Goal: Entertainment & Leisure: Consume media (video, audio)

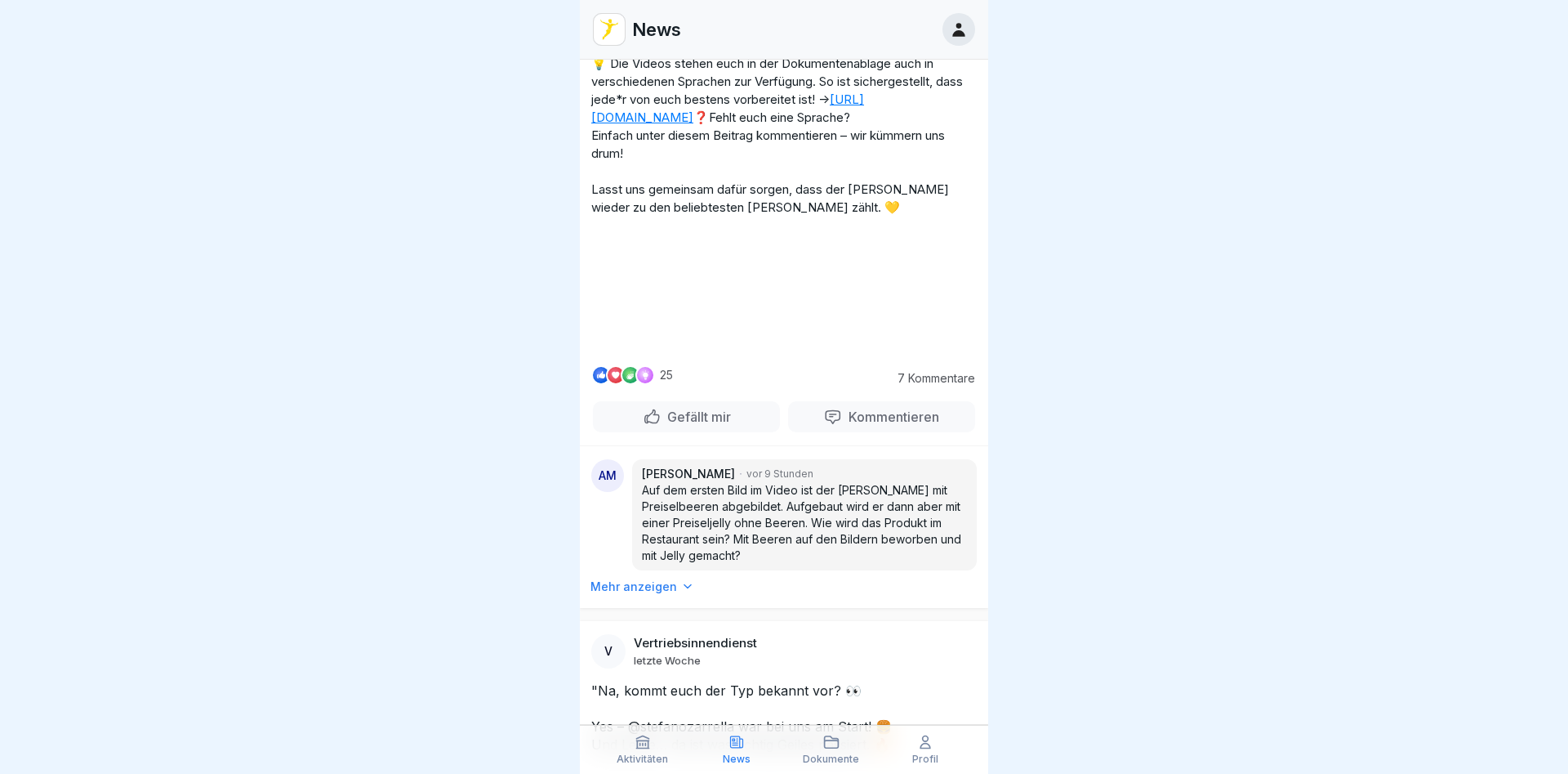
scroll to position [1453, 0]
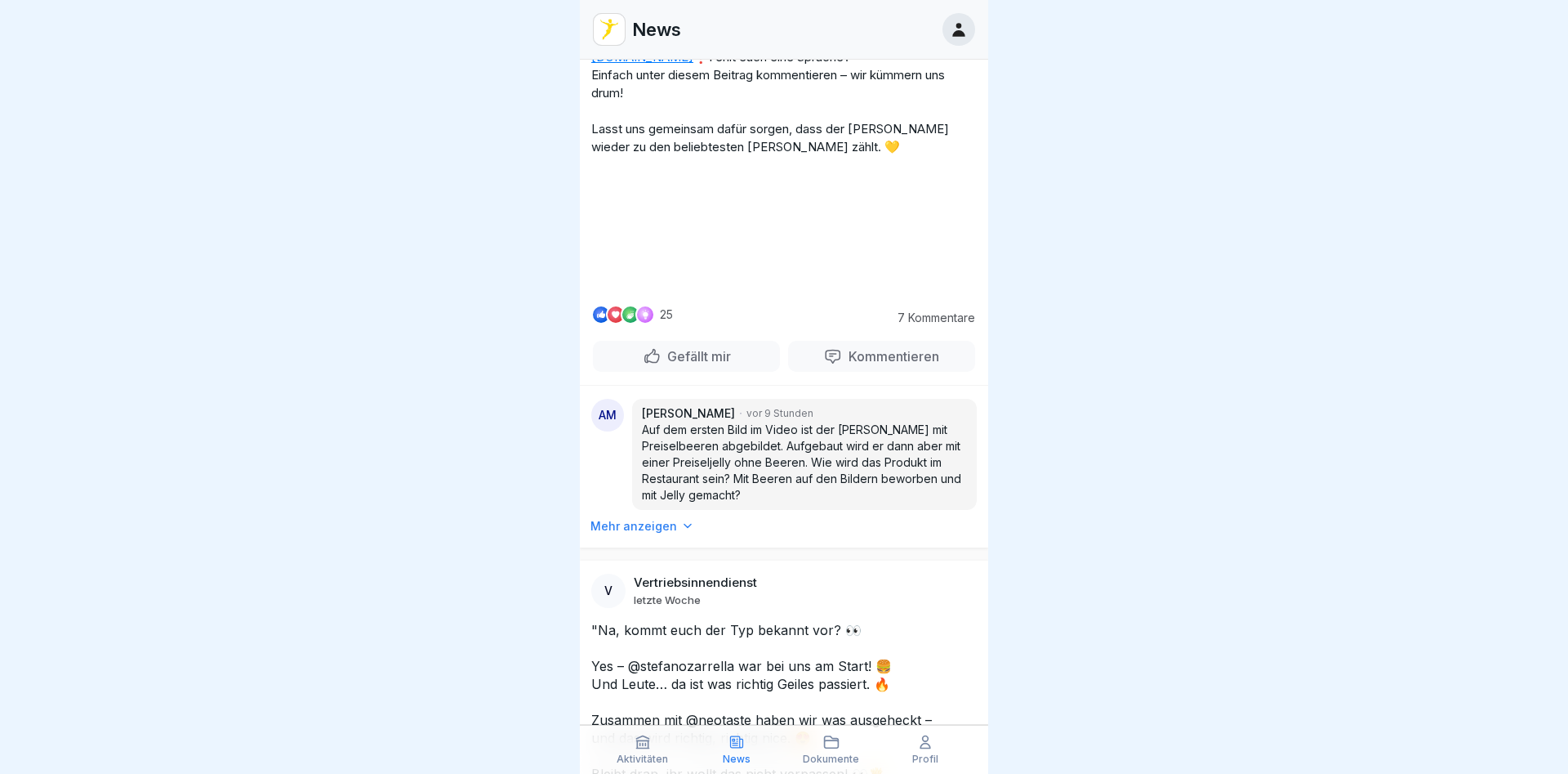
click at [849, 292] on video at bounding box center [784, 231] width 245 height 122
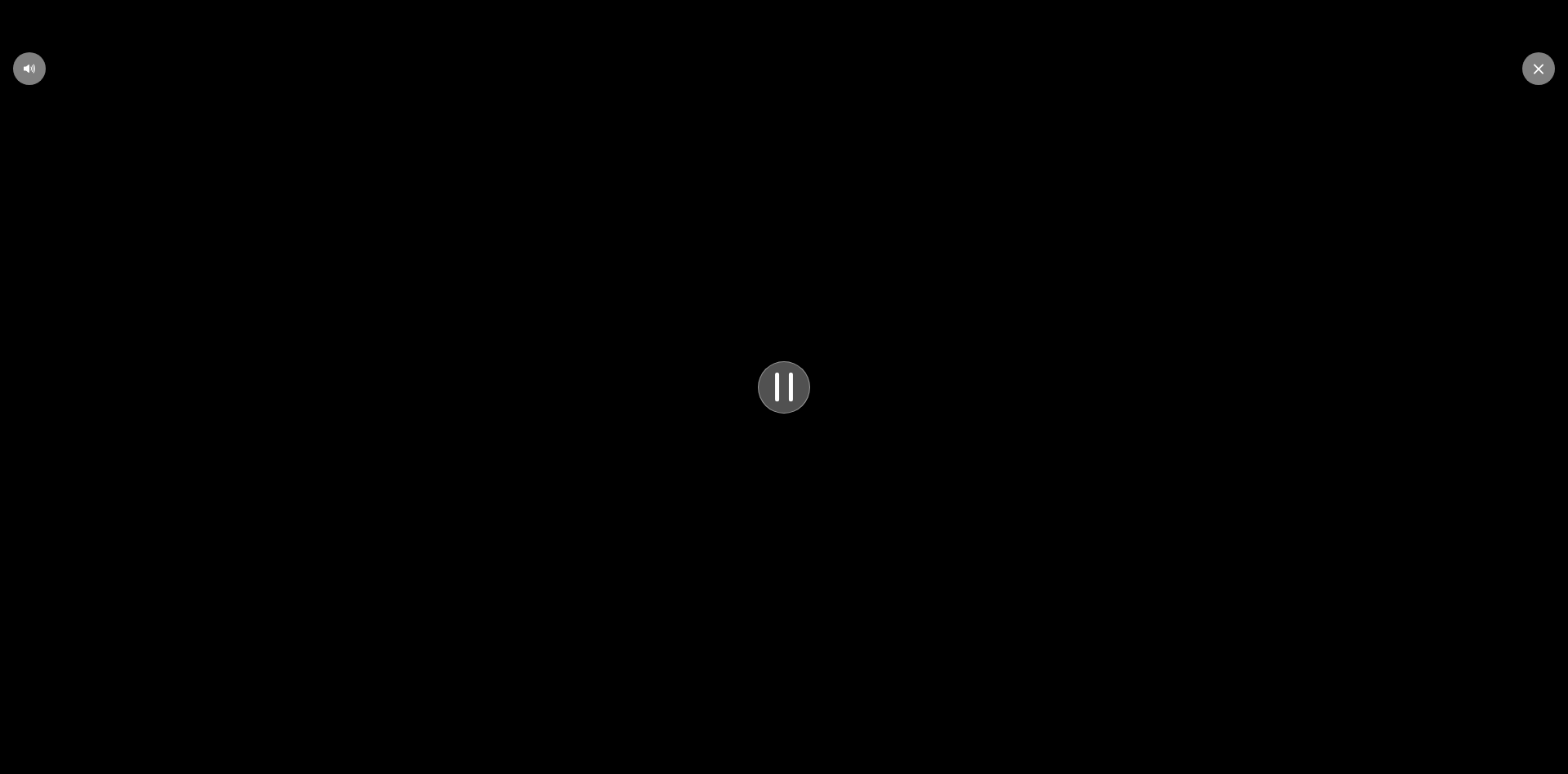
click at [1115, 380] on video at bounding box center [784, 387] width 1568 height 774
drag, startPoint x: 759, startPoint y: 515, endPoint x: 665, endPoint y: 615, distance: 137.2
click at [750, 556] on video at bounding box center [784, 387] width 1568 height 774
click at [1548, 58] on div at bounding box center [1539, 68] width 33 height 33
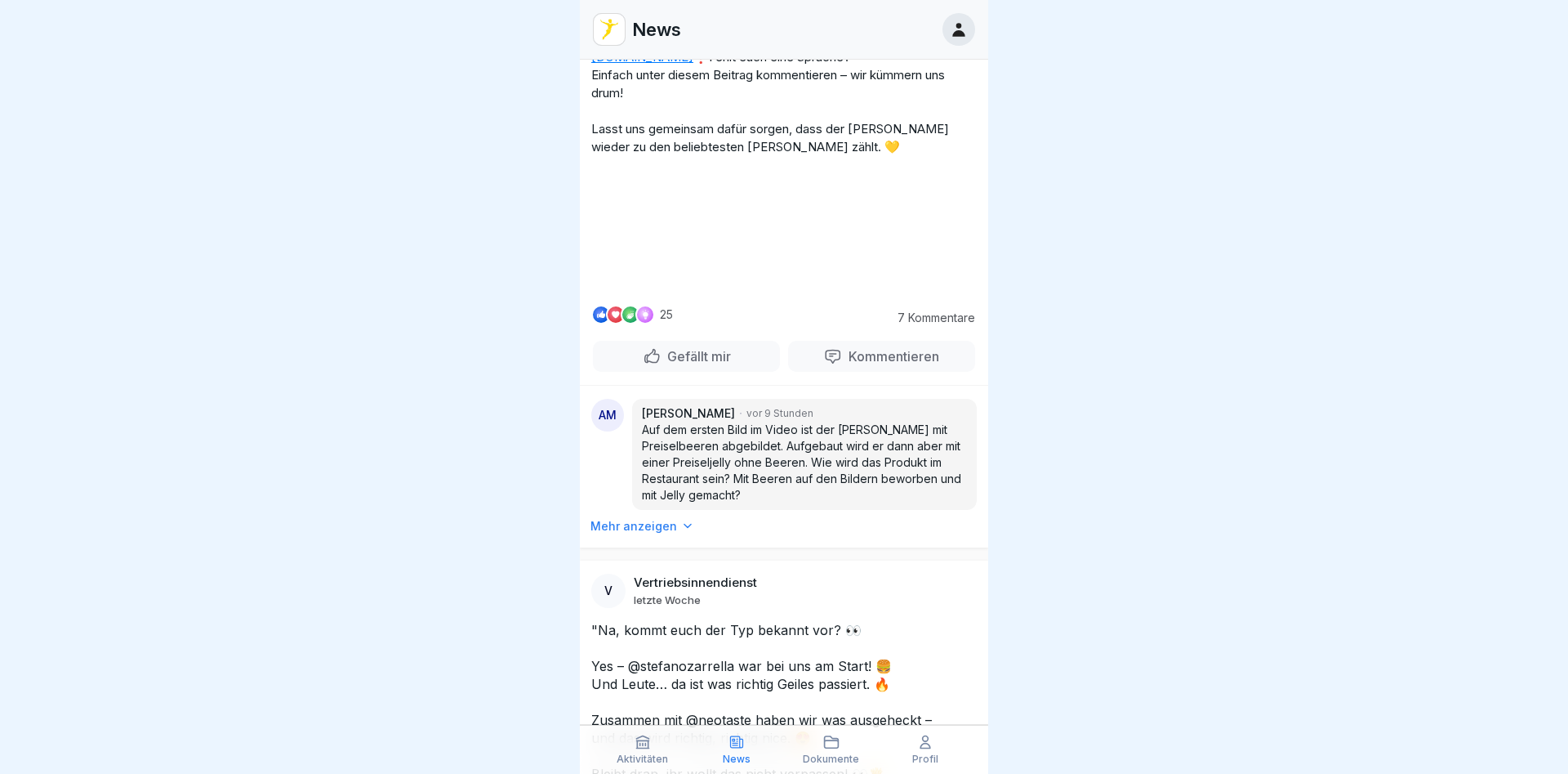
click at [794, 292] on video at bounding box center [784, 231] width 245 height 122
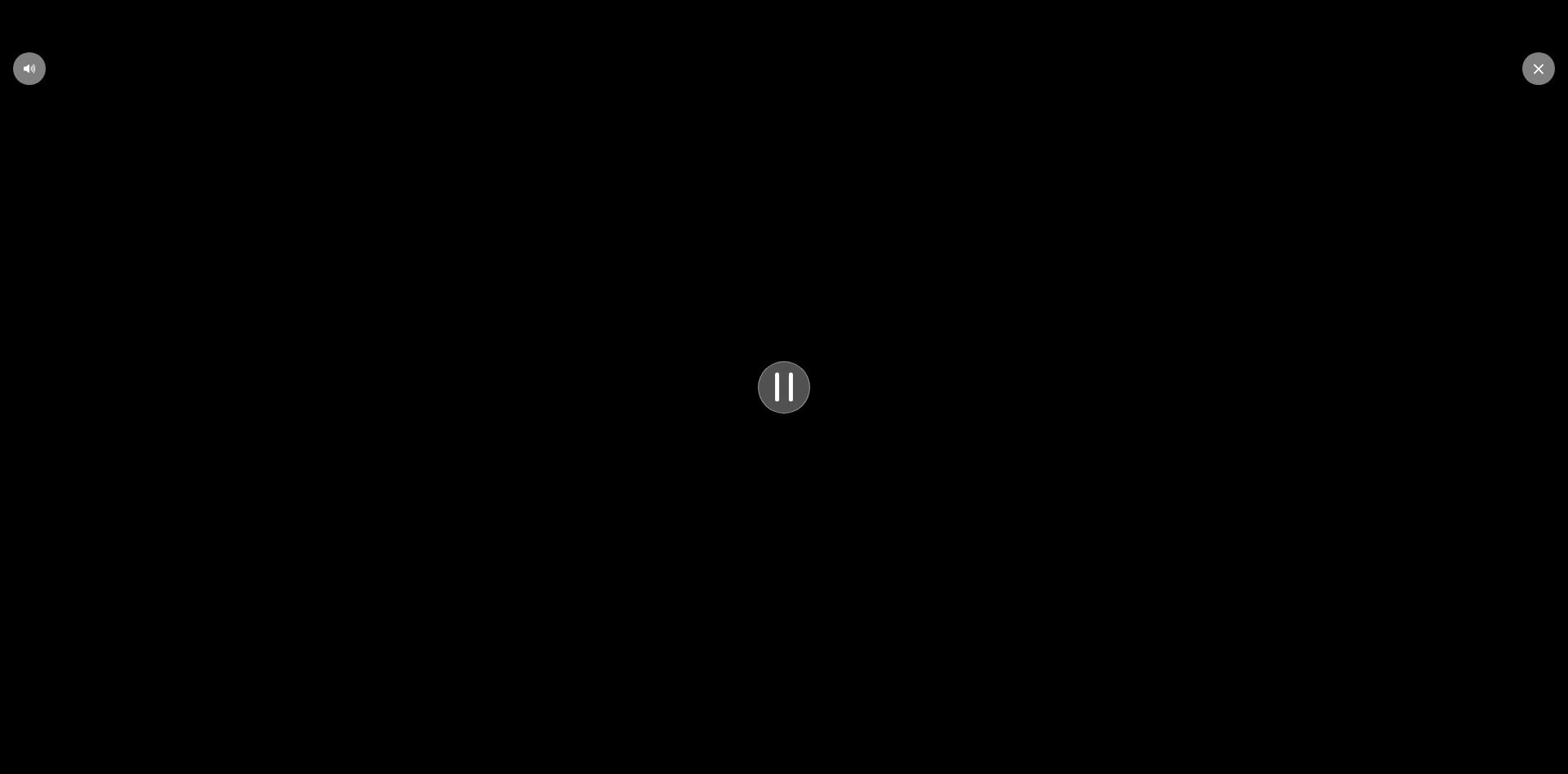
click at [1012, 700] on video at bounding box center [784, 387] width 1568 height 774
click at [790, 352] on video at bounding box center [784, 387] width 1568 height 774
click at [1532, 66] on div at bounding box center [1539, 68] width 33 height 33
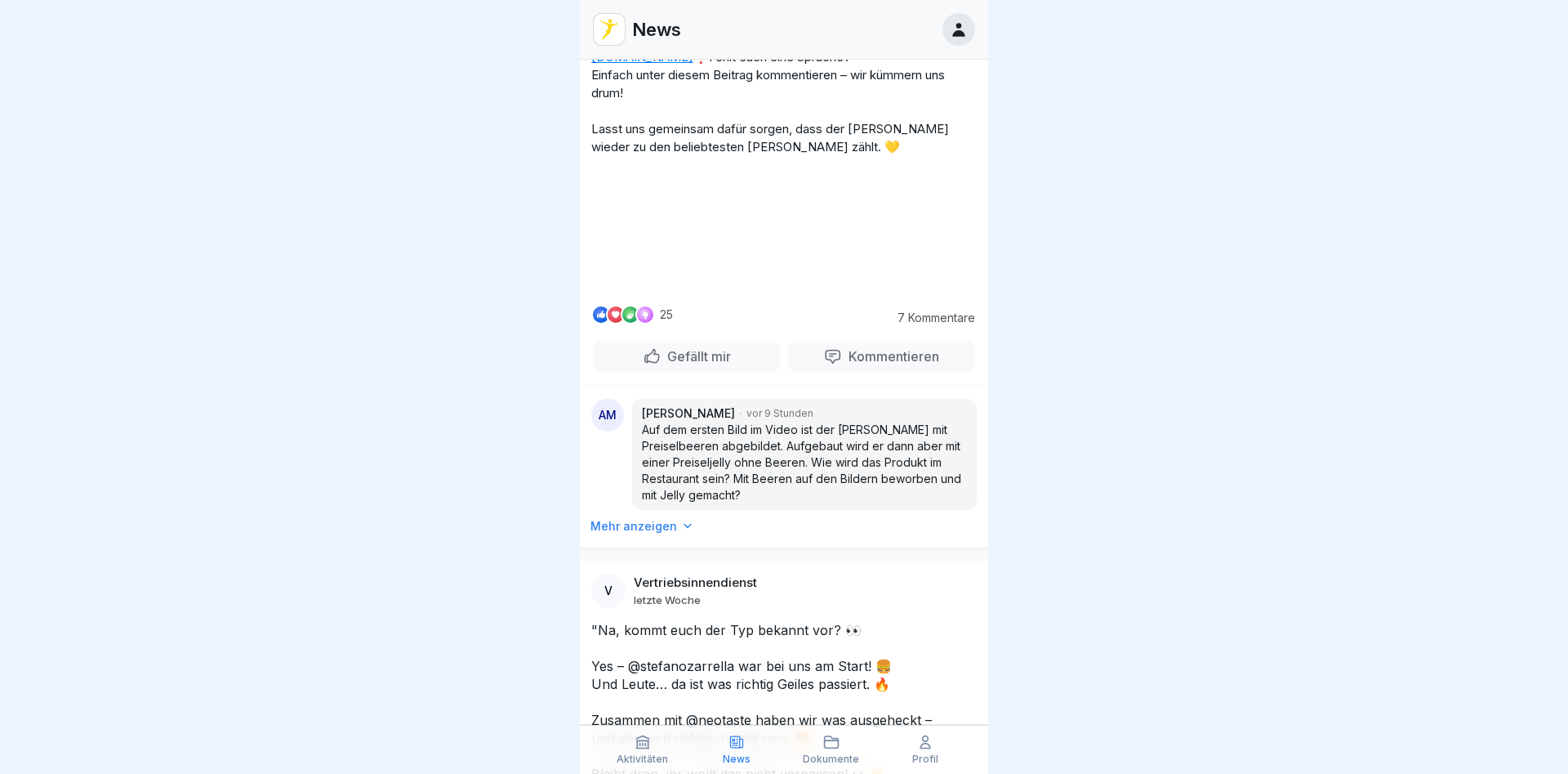
click at [803, 292] on video at bounding box center [784, 231] width 245 height 122
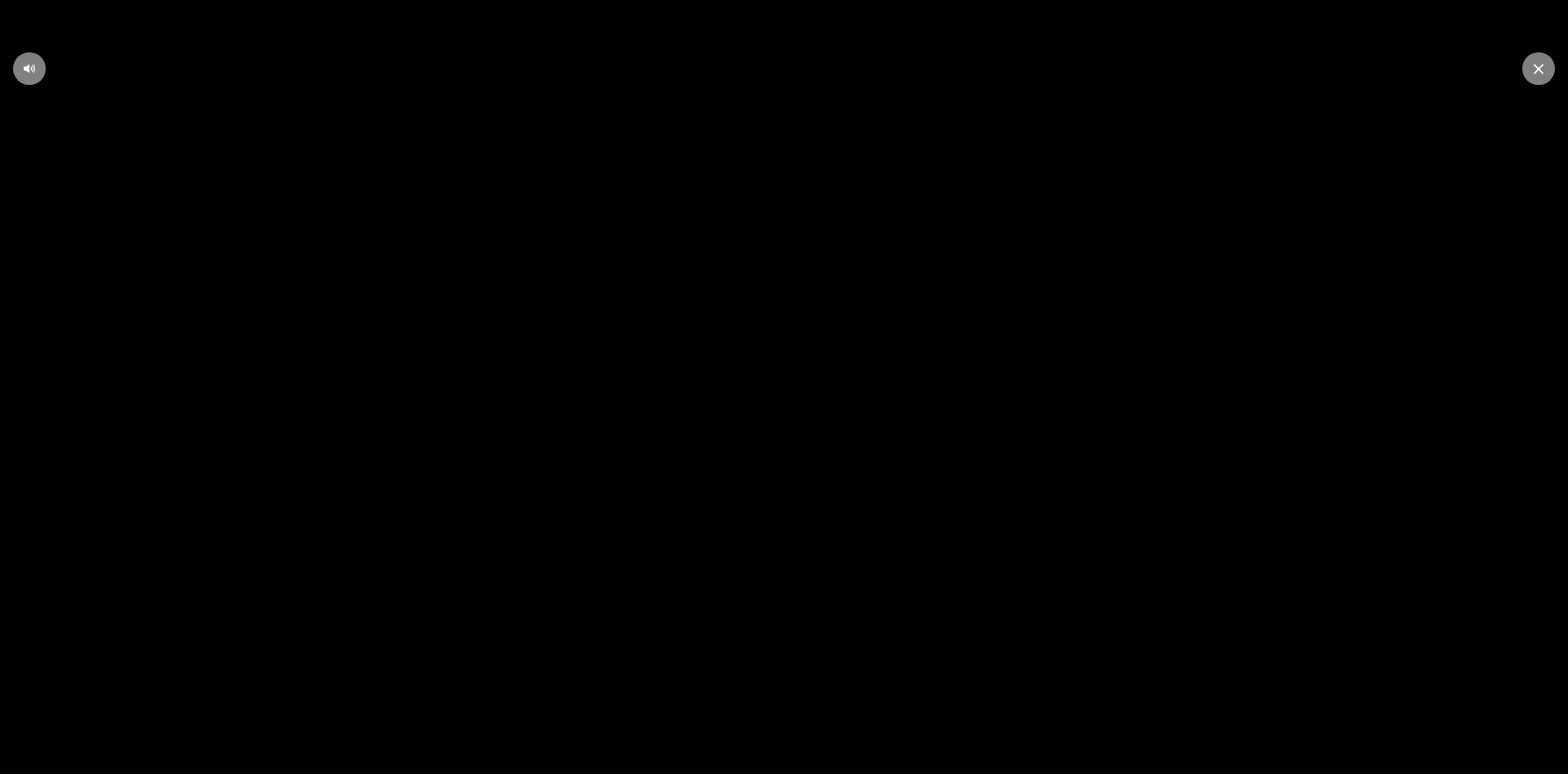
click at [793, 390] on icon at bounding box center [784, 387] width 44 height 45
click at [761, 308] on video at bounding box center [784, 387] width 1568 height 774
click at [770, 396] on icon at bounding box center [784, 387] width 32 height 32
click at [834, 383] on video at bounding box center [784, 387] width 1568 height 774
click at [1534, 69] on icon at bounding box center [1539, 69] width 10 height 11
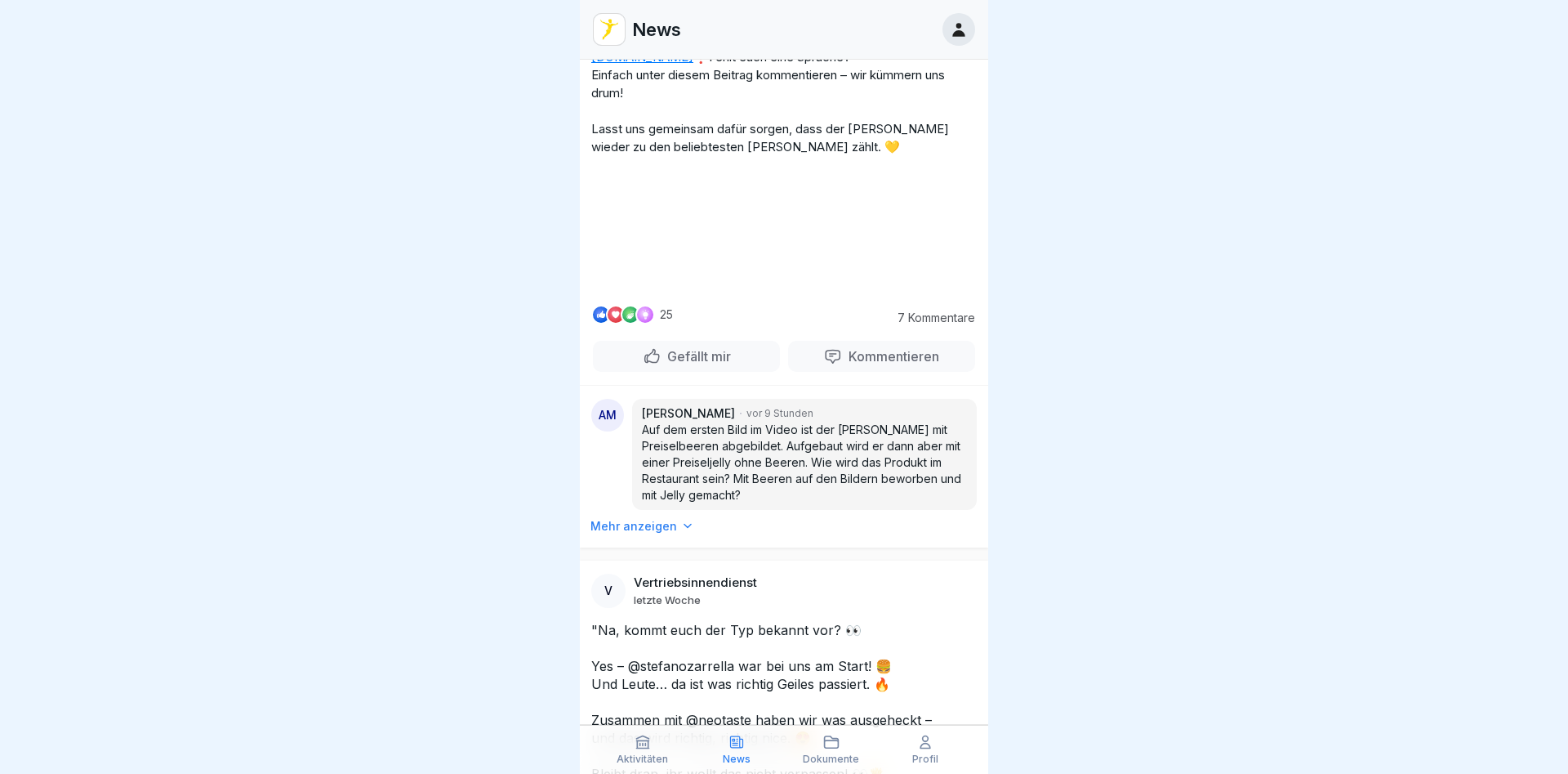
click at [758, 292] on video at bounding box center [784, 231] width 245 height 122
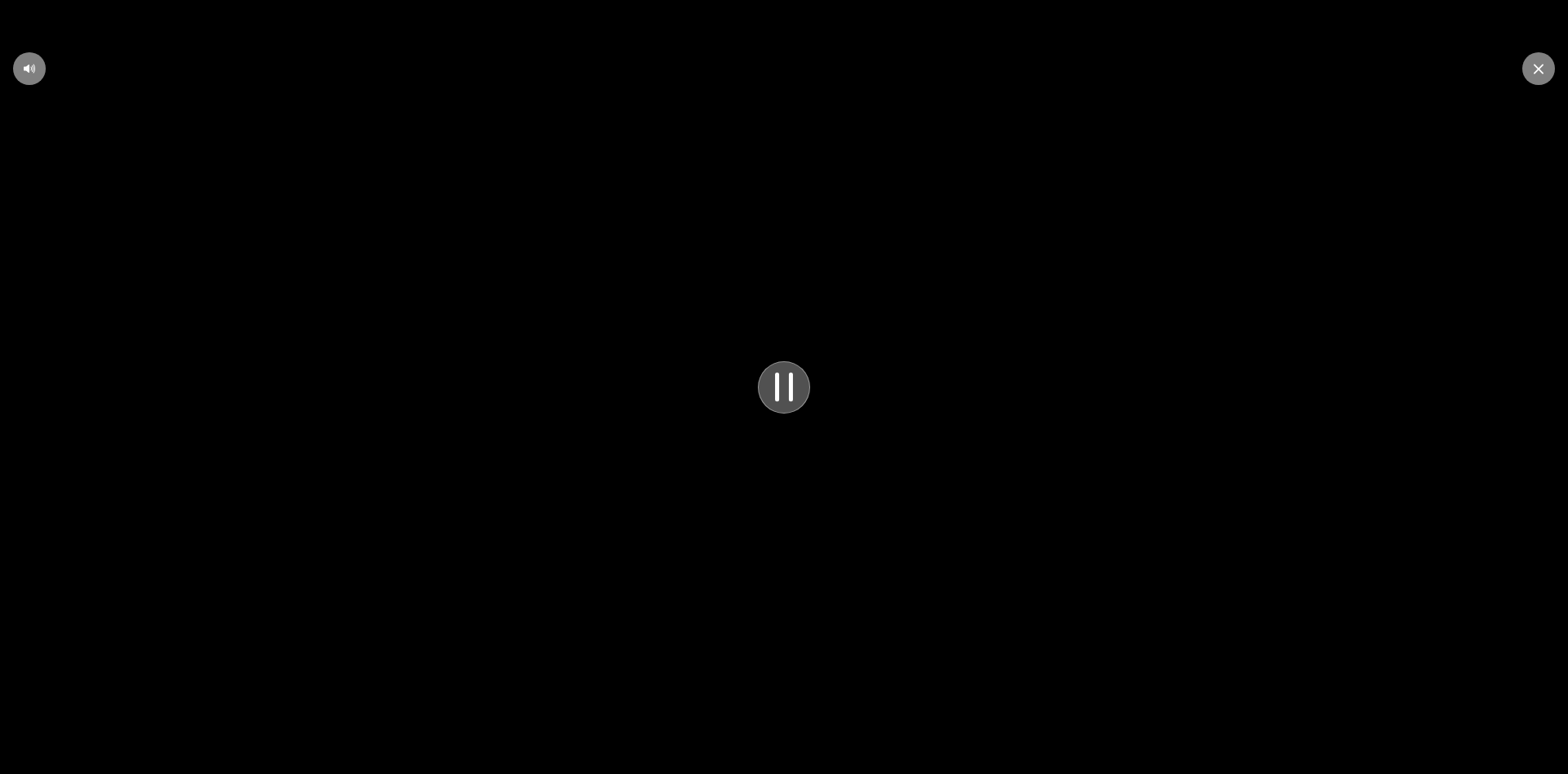
click at [783, 403] on icon at bounding box center [784, 387] width 44 height 45
click at [791, 397] on icon at bounding box center [784, 387] width 32 height 32
click at [790, 380] on icon at bounding box center [784, 386] width 14 height 24
click at [794, 386] on icon at bounding box center [784, 387] width 32 height 32
click at [794, 386] on icon at bounding box center [784, 387] width 44 height 45
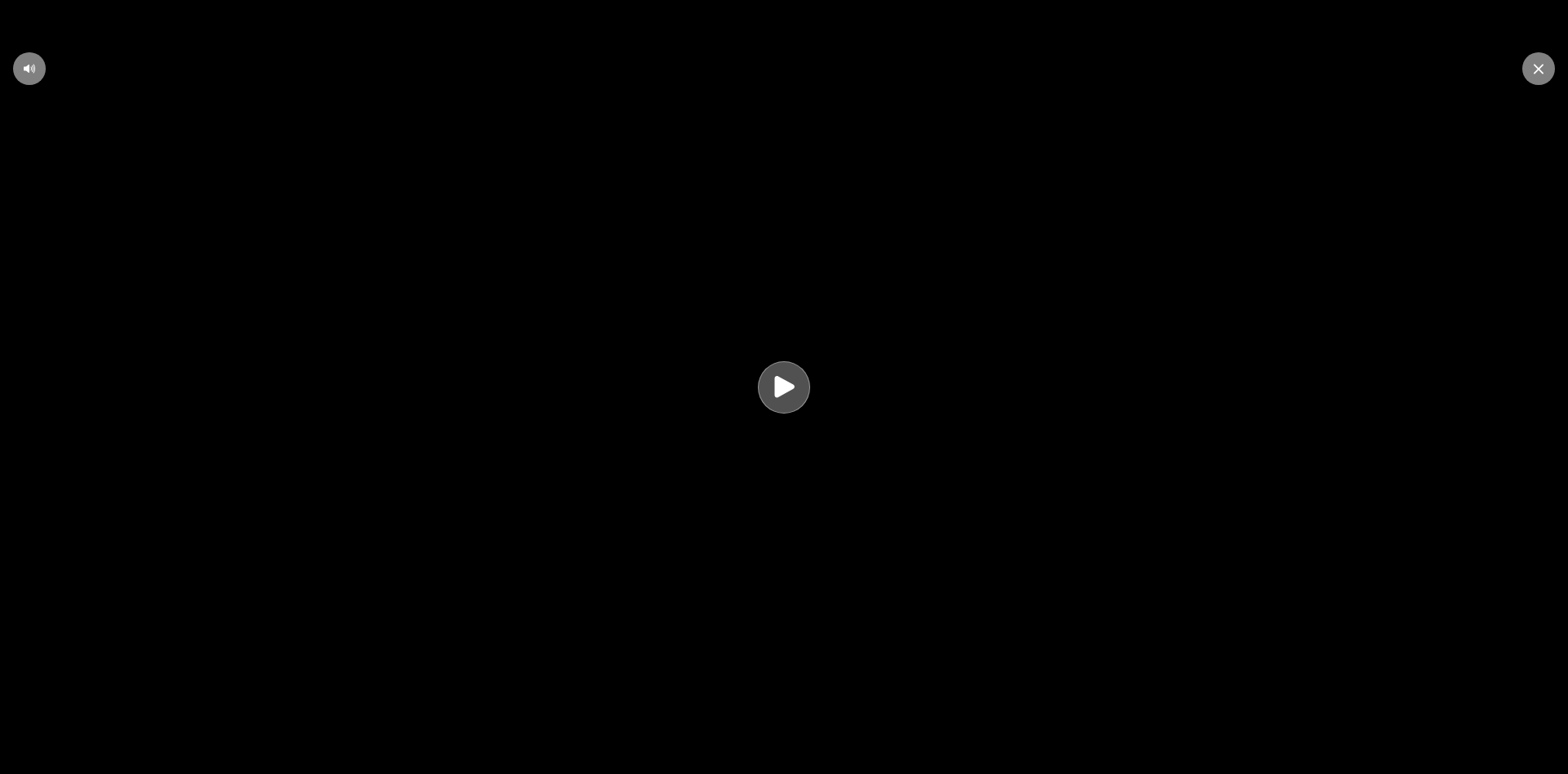
click at [1533, 69] on div at bounding box center [1539, 68] width 33 height 33
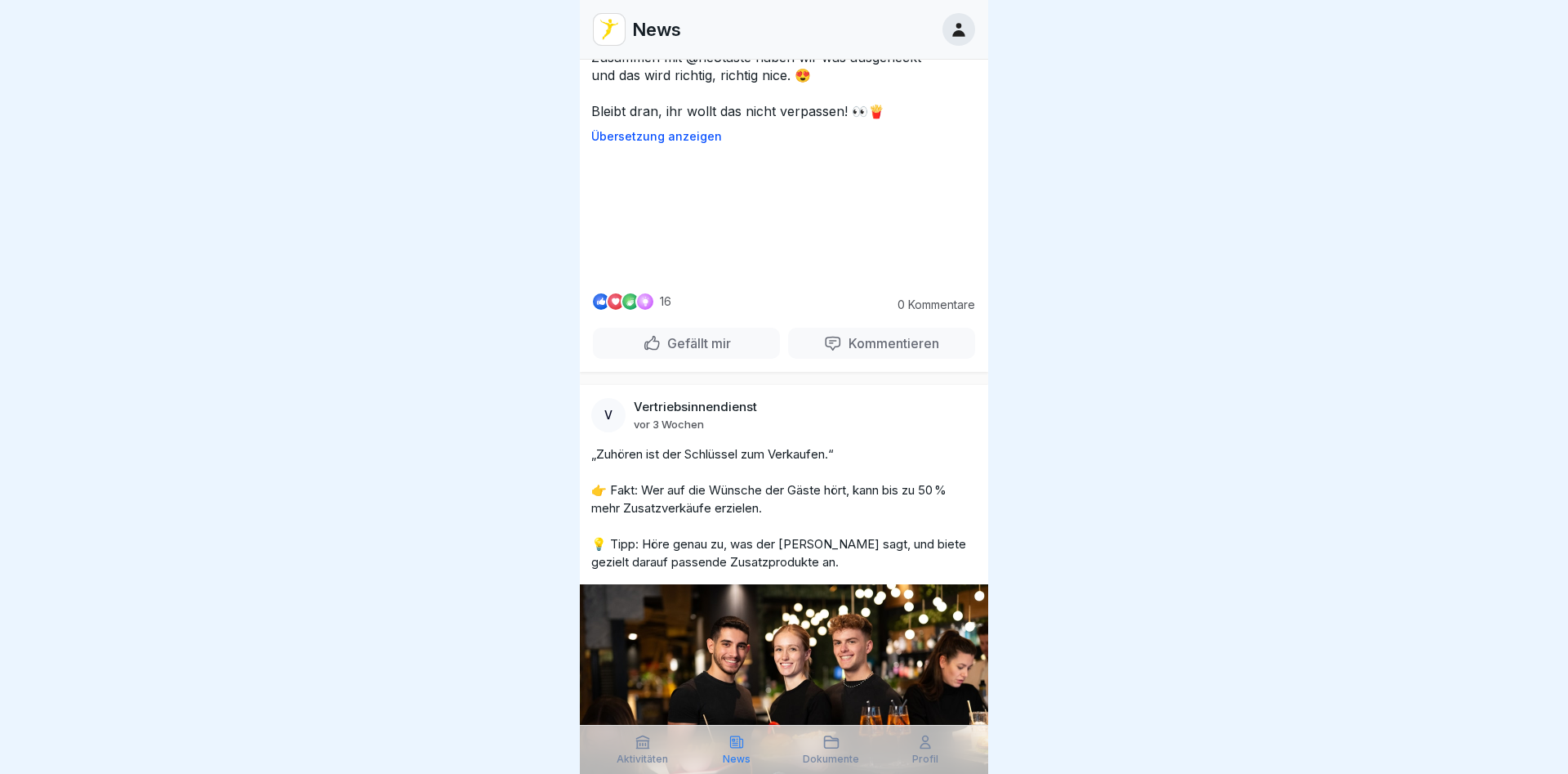
scroll to position [2140, 0]
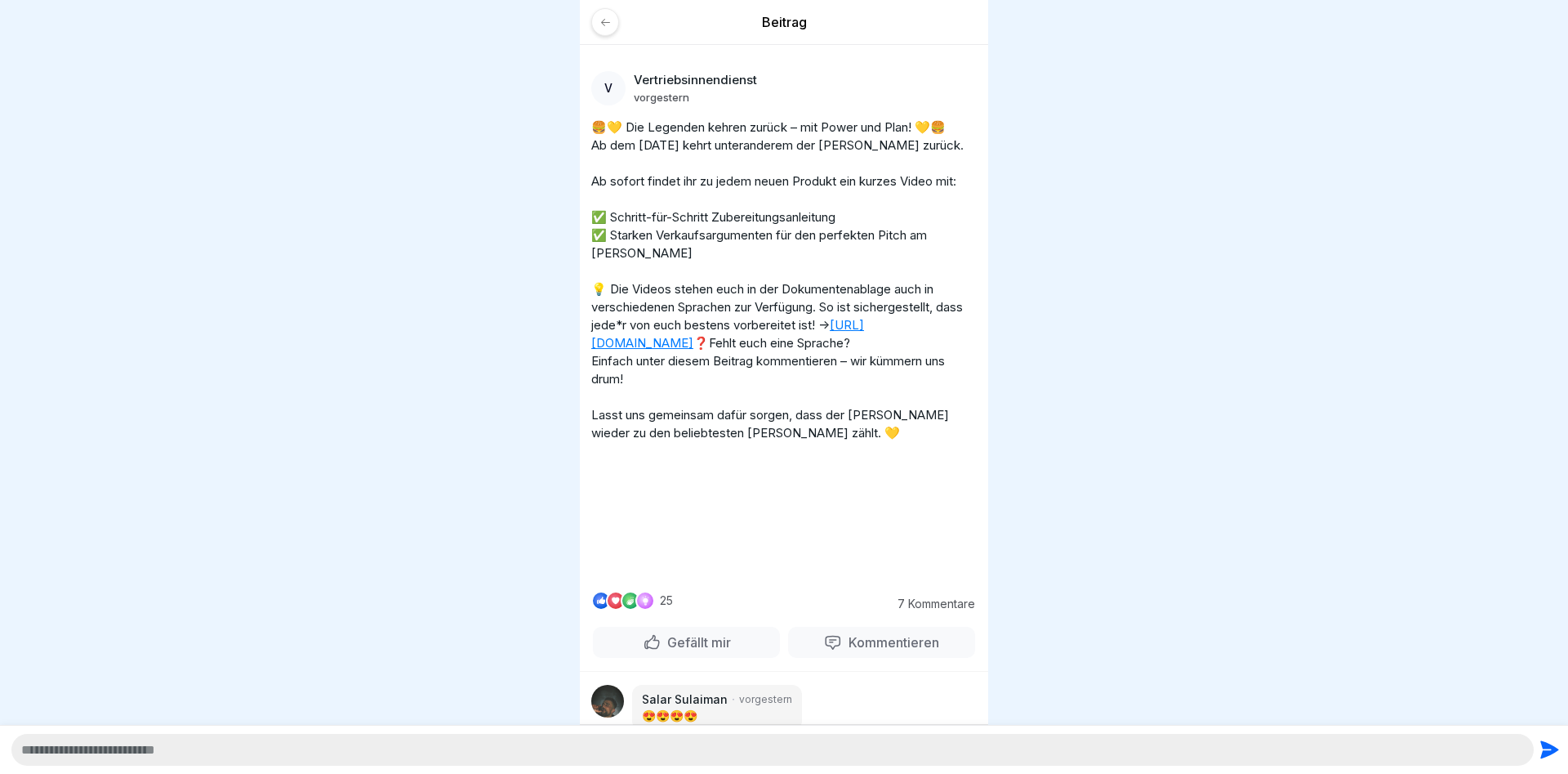
click at [602, 23] on icon at bounding box center [605, 21] width 9 height 8
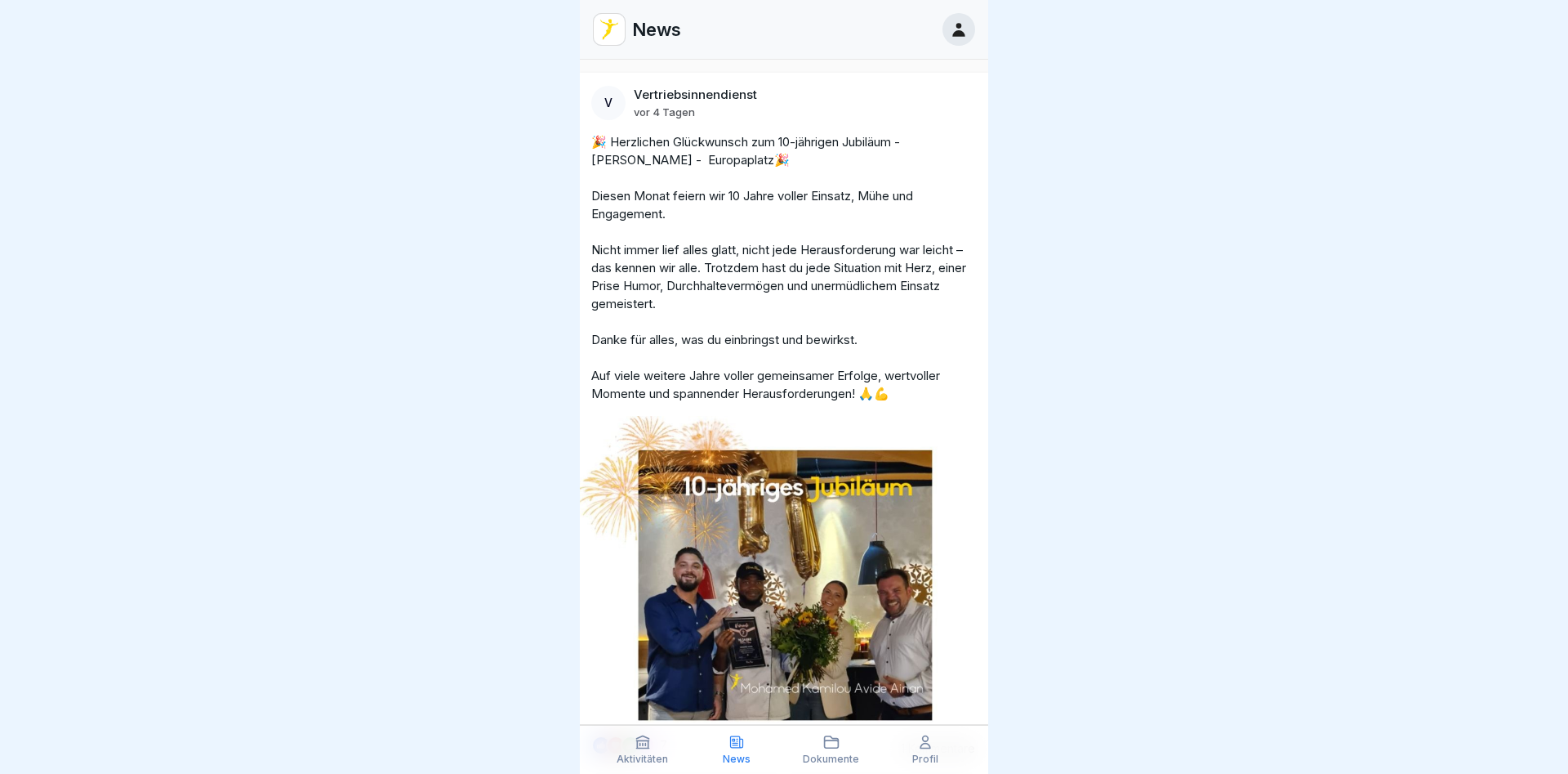
click at [608, 35] on img at bounding box center [609, 29] width 31 height 31
click at [670, 40] on p "News" at bounding box center [656, 29] width 49 height 21
